Goal: Task Accomplishment & Management: Manage account settings

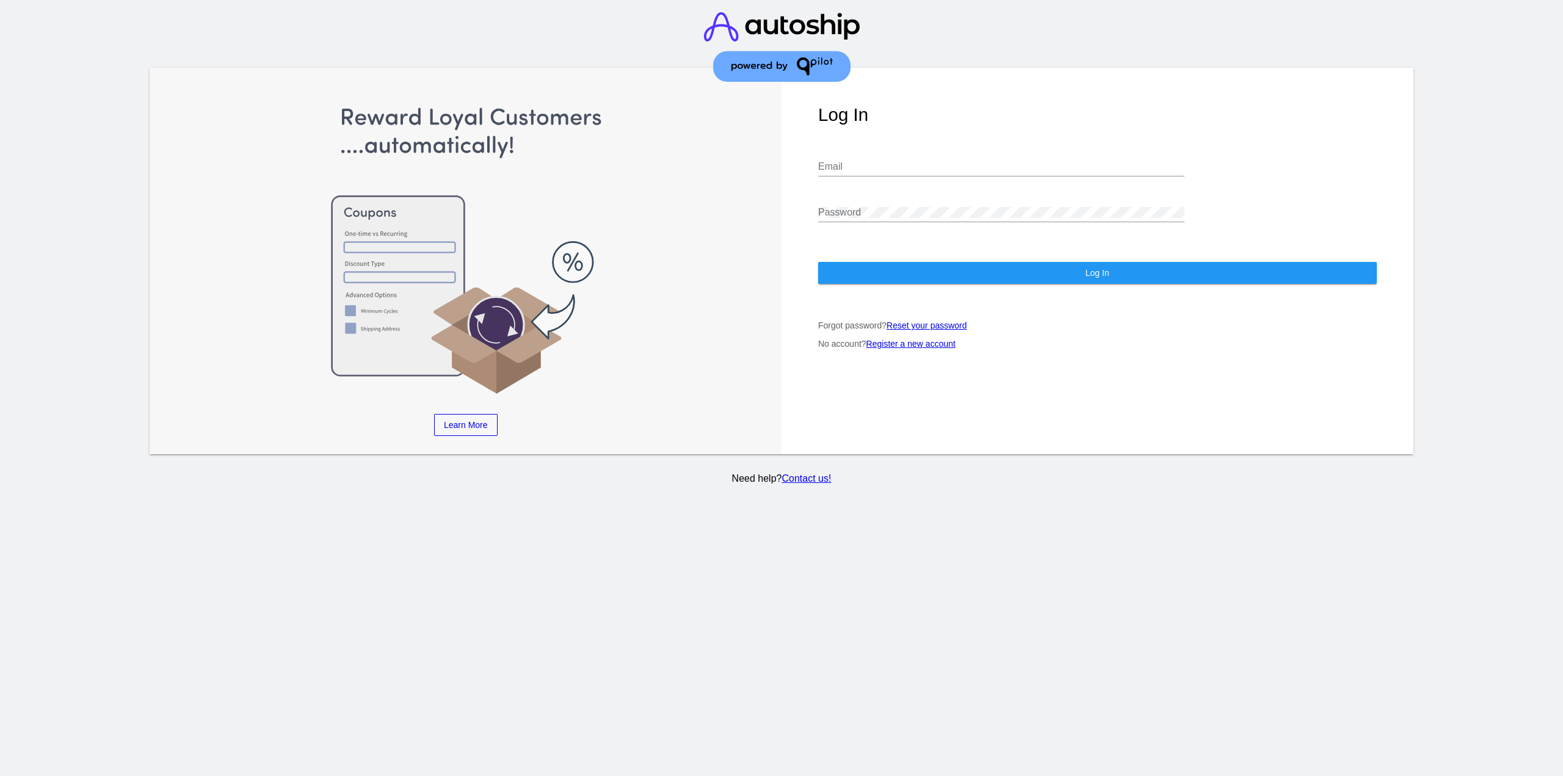
click at [865, 149] on div "Email" at bounding box center [1001, 162] width 366 height 27
click at [874, 161] on input "Email" at bounding box center [1001, 166] width 366 height 11
type input "jr@patternsinthecloud.com"
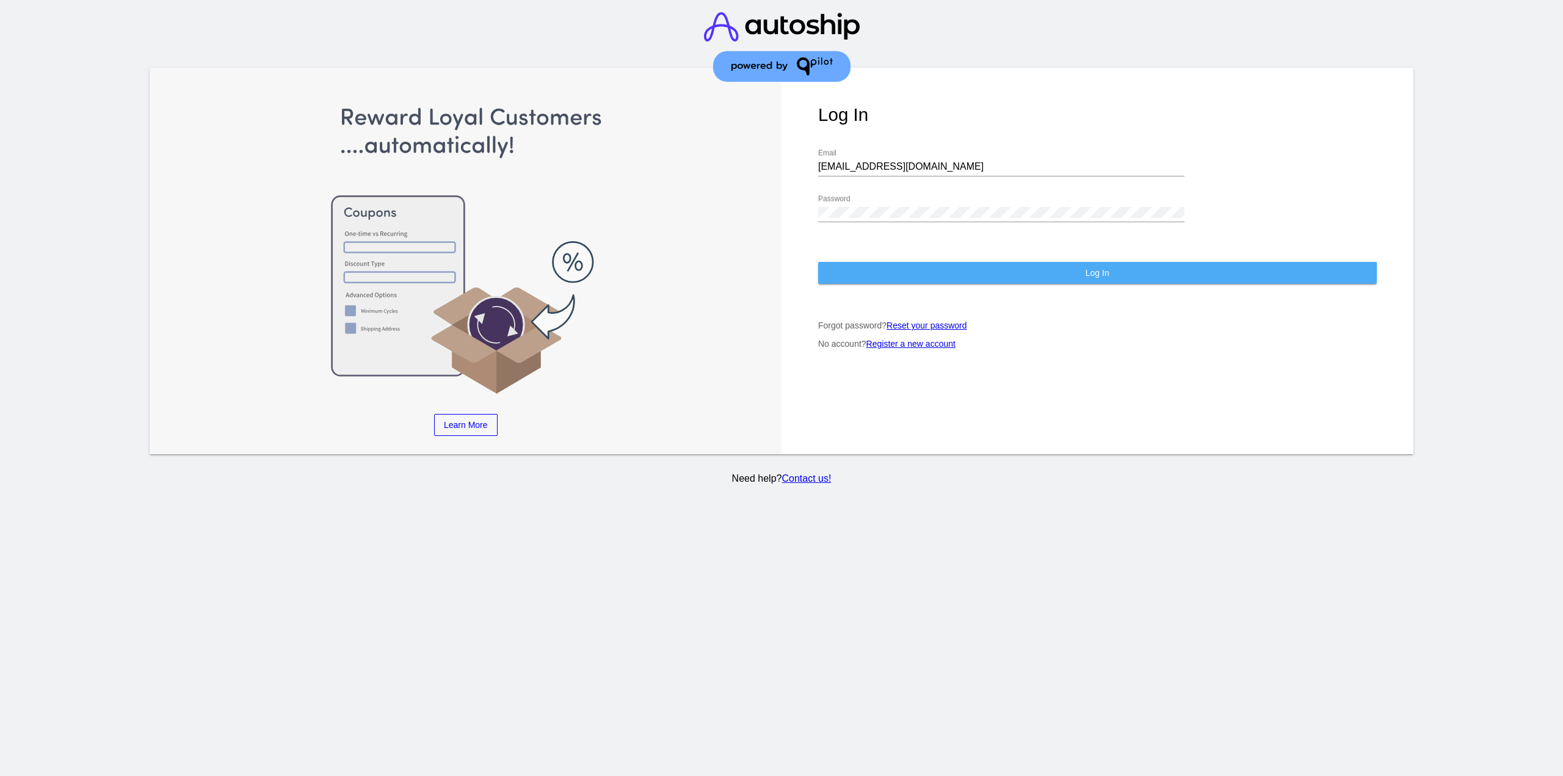
click at [880, 269] on button "Log In" at bounding box center [1097, 273] width 559 height 22
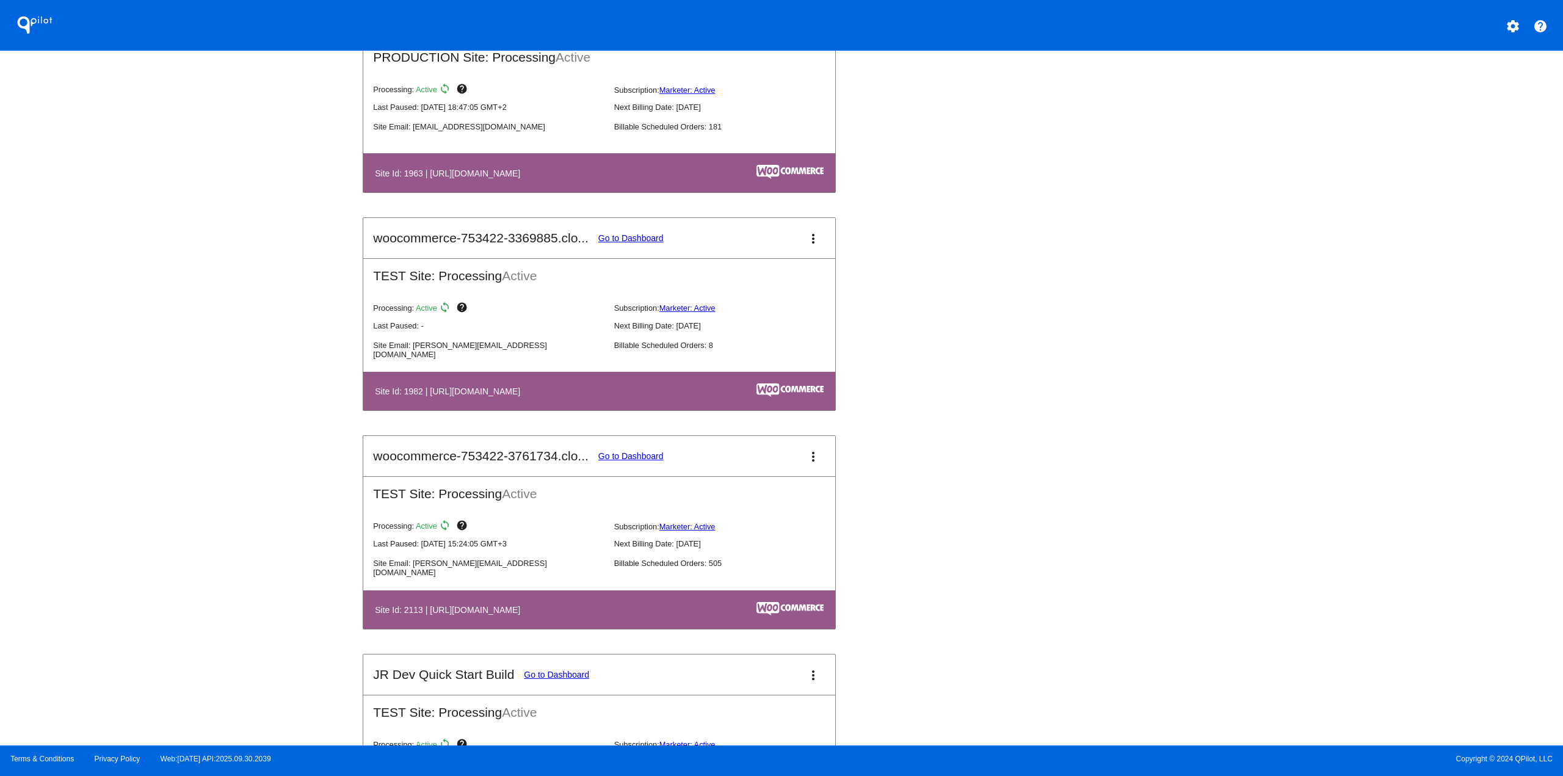
scroll to position [1038, 0]
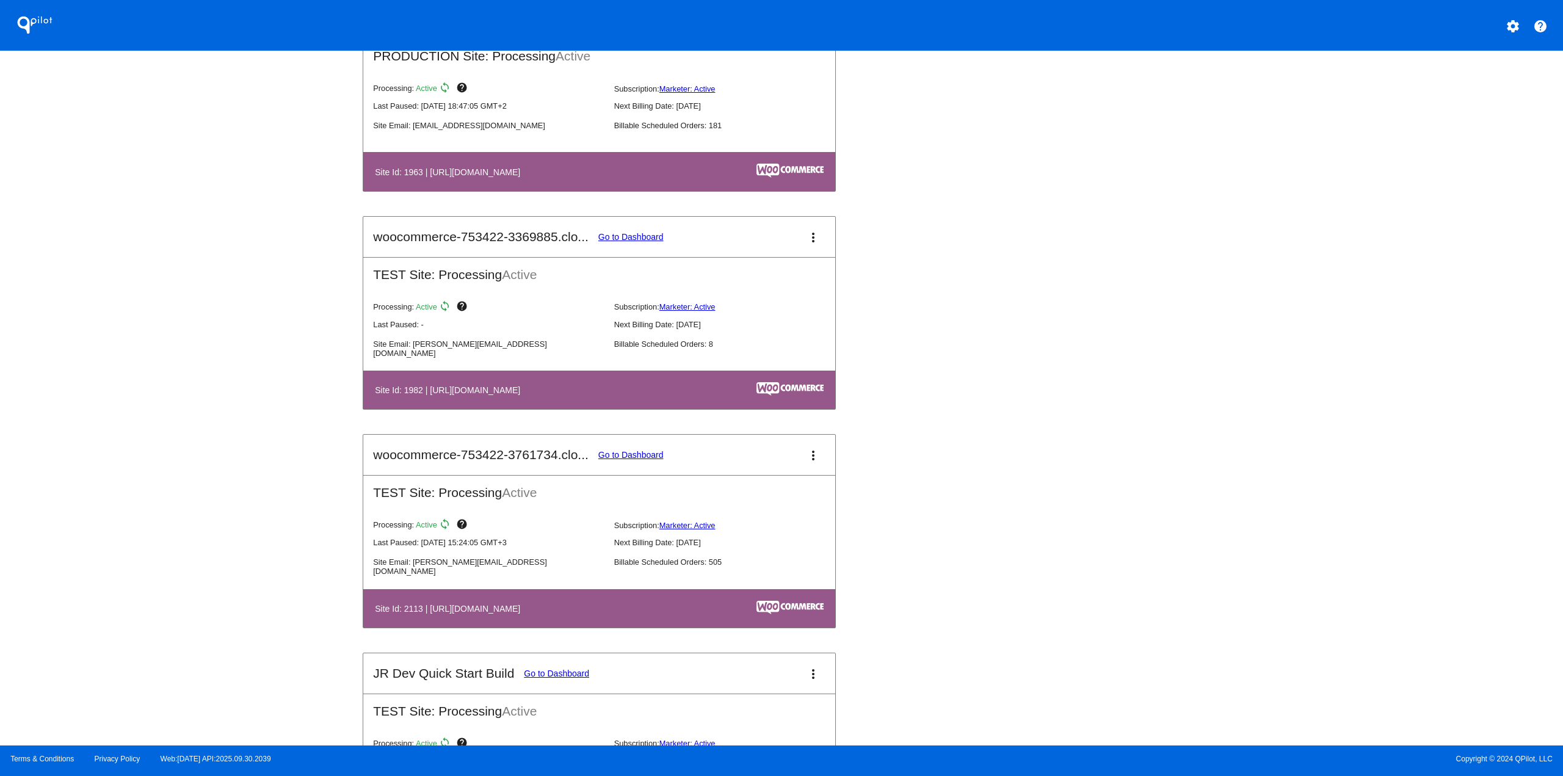
click at [623, 462] on mat-card-title "woocommerce-753422-3761734.clo... Go to Dashboard" at bounding box center [518, 454] width 290 height 15
click at [621, 456] on link "Go to Dashboard" at bounding box center [630, 455] width 65 height 10
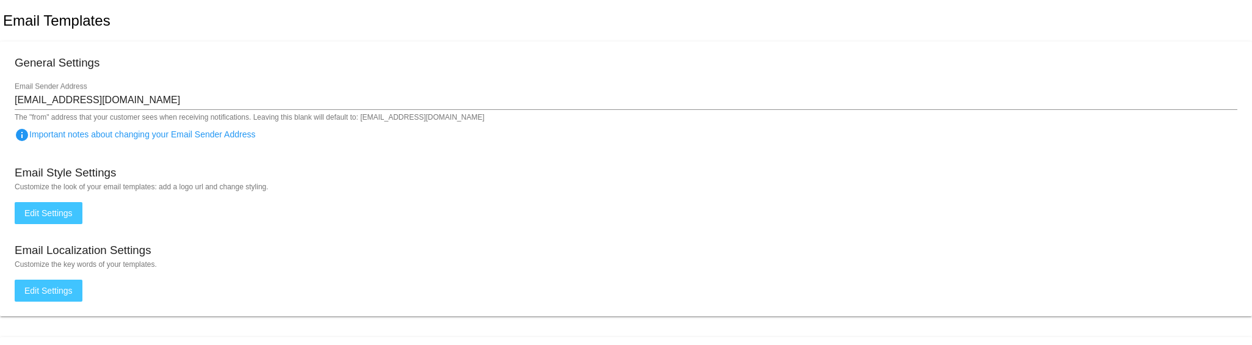
click at [47, 212] on span "Edit Settings" at bounding box center [48, 213] width 48 height 10
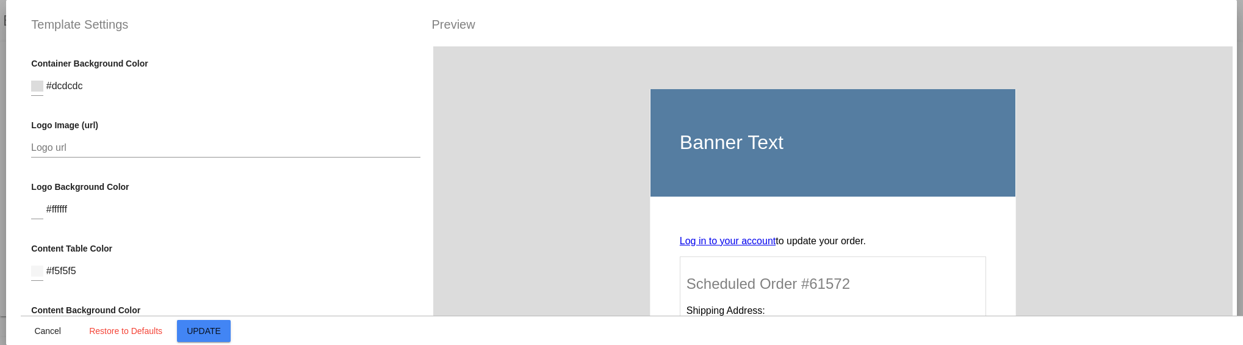
click at [190, 331] on span "Update" at bounding box center [204, 331] width 34 height 10
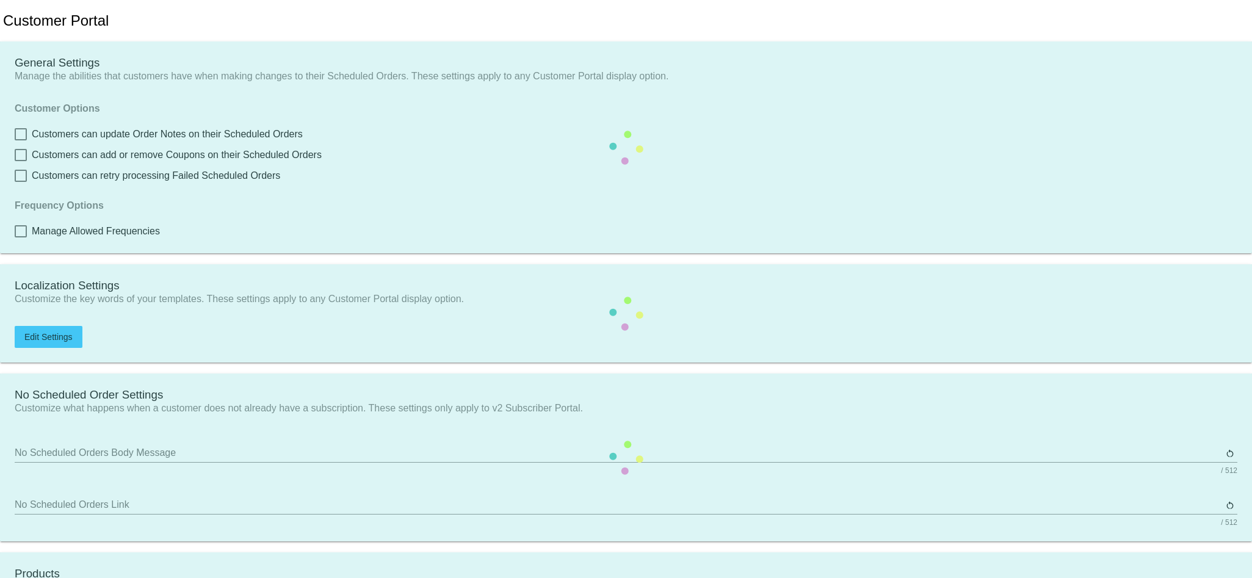
checkbox input "true"
type input "Create a Subscription"
type input "[URL][DOMAIN_NAME]"
type input "1"
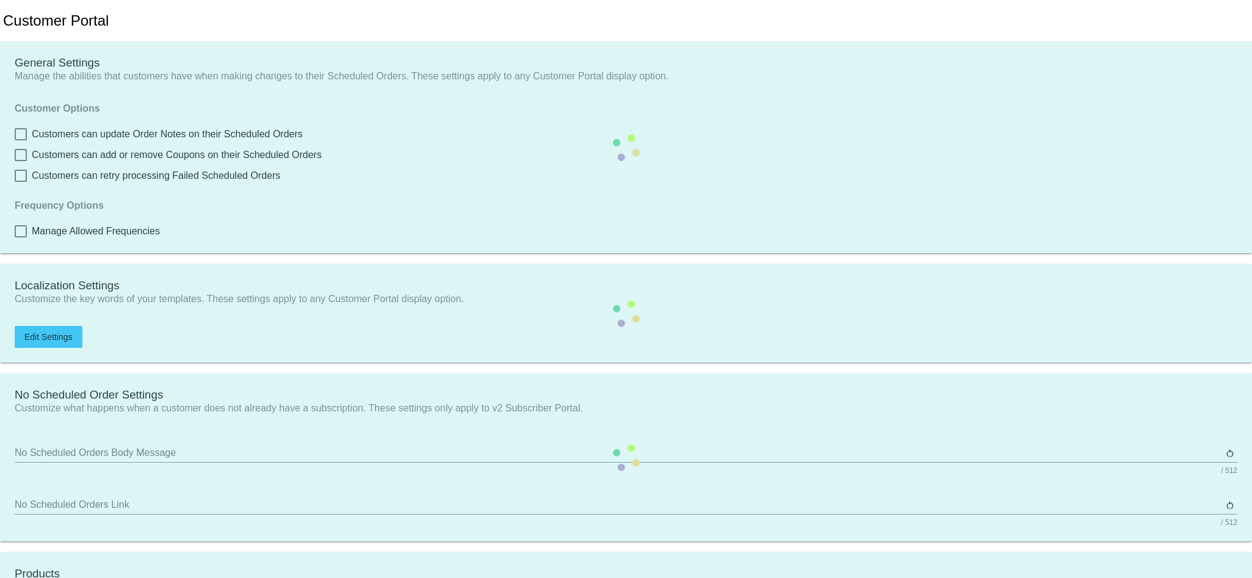
type input "20"
type input "500"
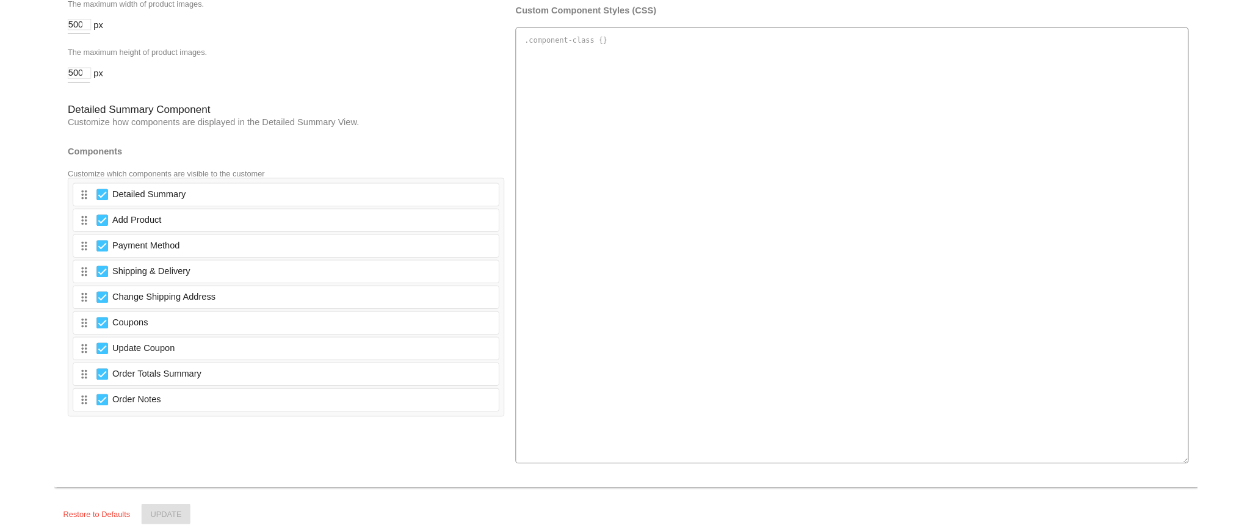
scroll to position [1974, 0]
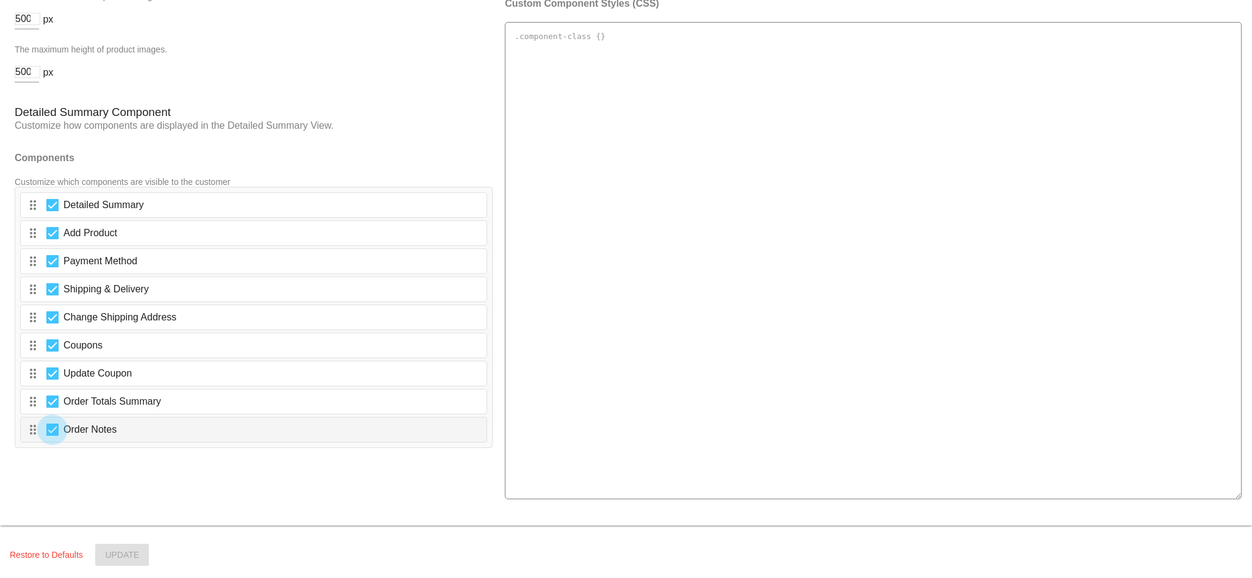
click at [57, 424] on div at bounding box center [52, 430] width 12 height 12
click at [52, 436] on input "Order Notes" at bounding box center [52, 436] width 1 height 1
checkbox input "false"
click at [132, 552] on span "Update" at bounding box center [122, 555] width 34 height 10
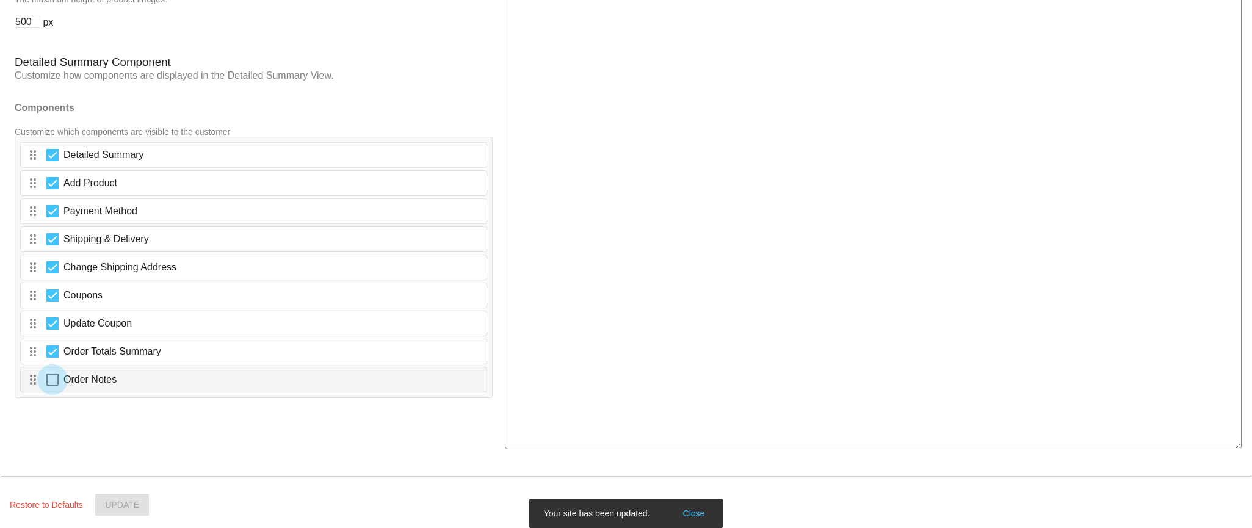
click at [51, 374] on div at bounding box center [52, 380] width 12 height 12
click at [52, 386] on input "Order Notes" at bounding box center [52, 386] width 1 height 1
checkbox input "true"
click at [135, 499] on button "Update" at bounding box center [122, 505] width 54 height 22
